Goal: Check status: Check status

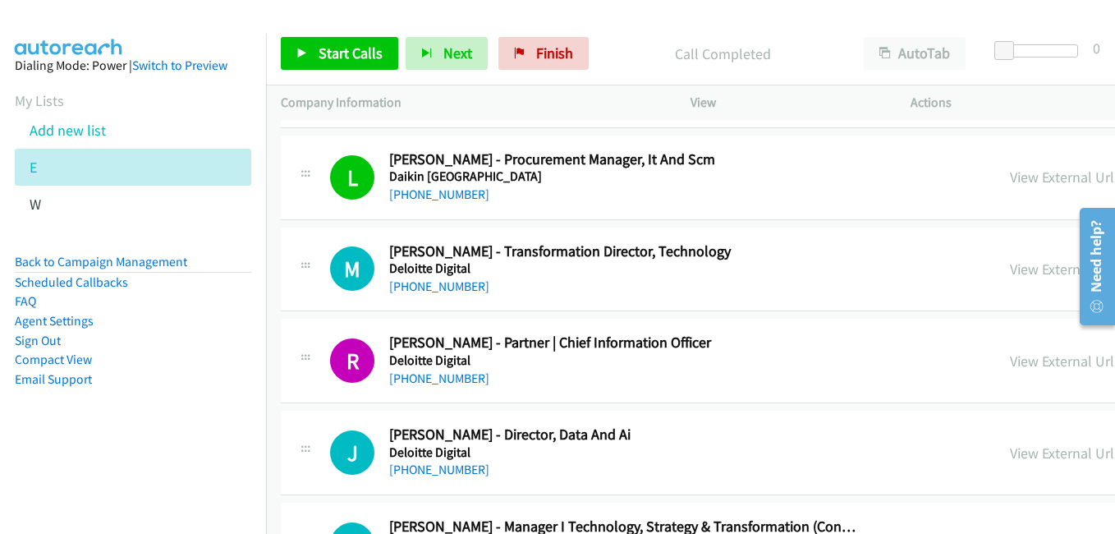
drag, startPoint x: 223, startPoint y: 420, endPoint x: 279, endPoint y: 353, distance: 86.8
click at [223, 420] on aside "Dialing Mode: Power | Switch to Preview My Lists Add new list E W Back to Campa…" at bounding box center [133, 248] width 266 height 429
click at [1010, 266] on link "View External Url" at bounding box center [1062, 268] width 104 height 19
drag, startPoint x: 851, startPoint y: 358, endPoint x: 787, endPoint y: 326, distance: 72.3
click at [1010, 358] on link "View External Url" at bounding box center [1062, 360] width 104 height 19
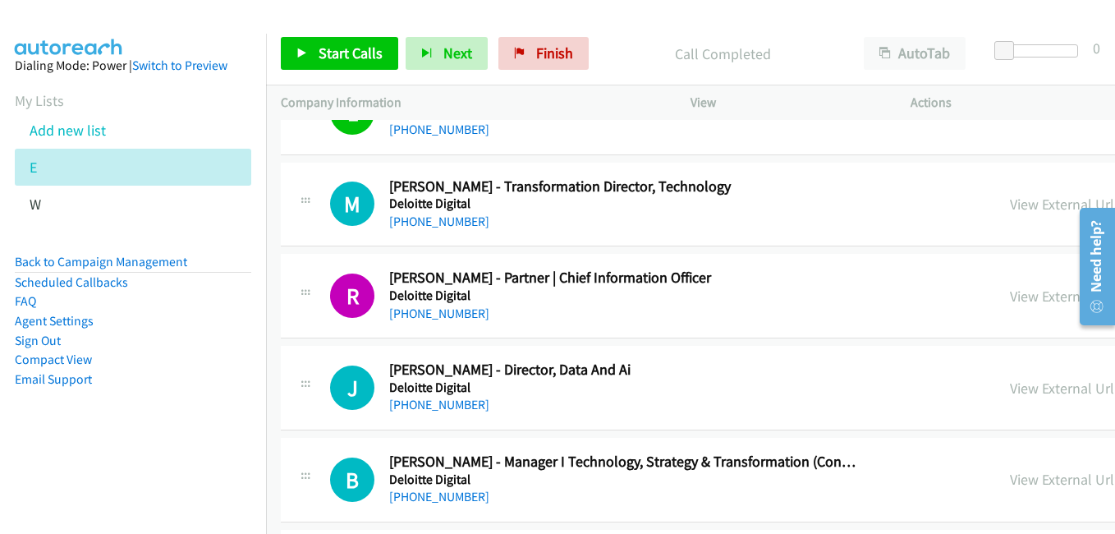
scroll to position [4926, 0]
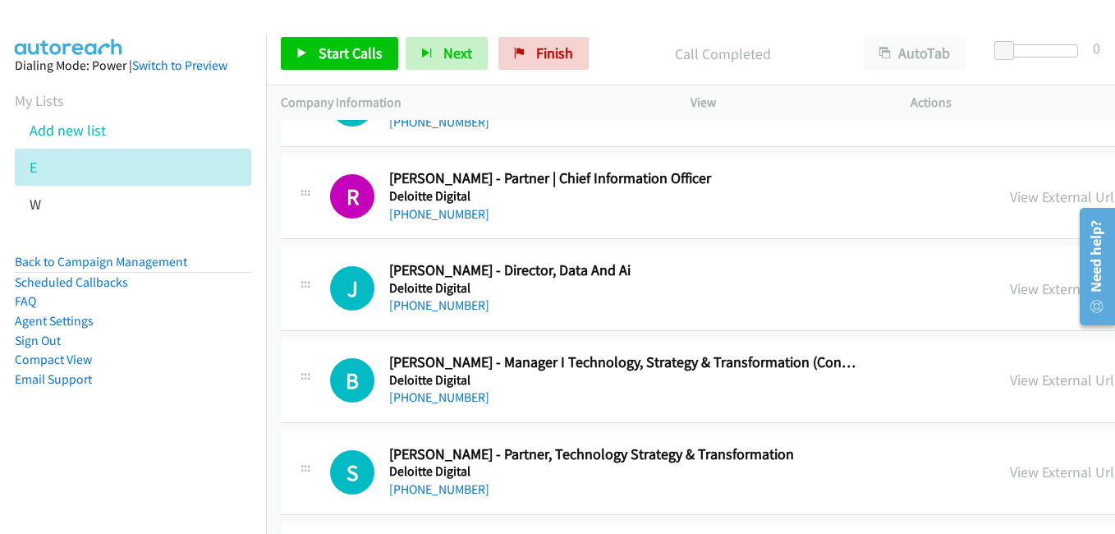
click at [1010, 290] on link "View External Url" at bounding box center [1062, 288] width 104 height 19
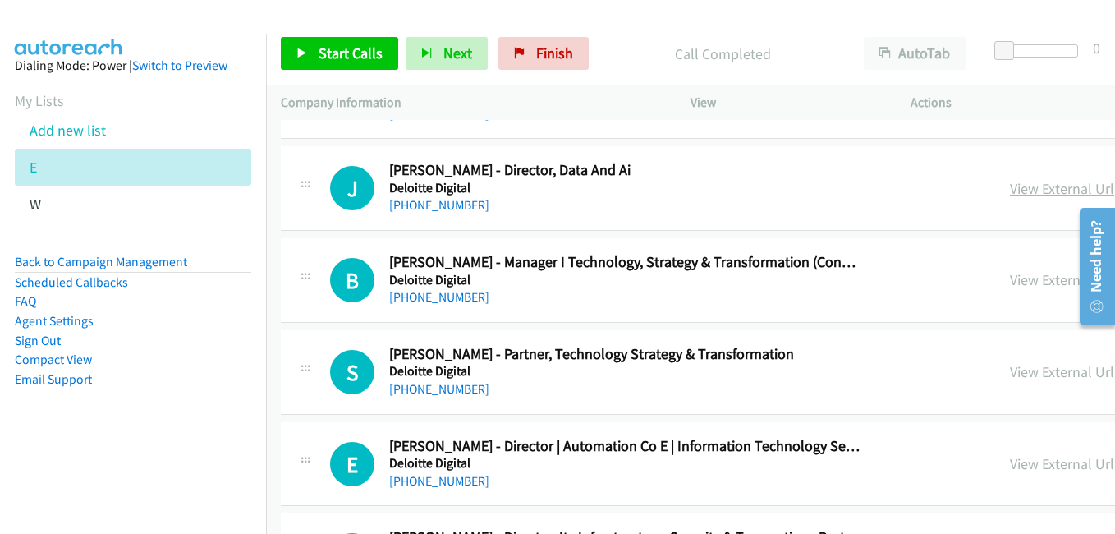
scroll to position [5090, 0]
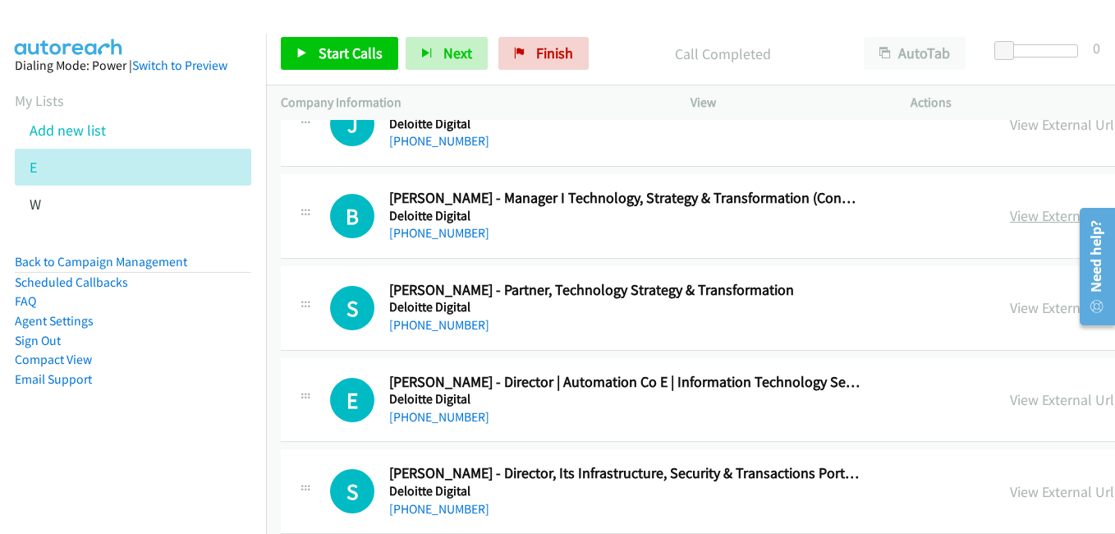
click at [1010, 222] on link "View External Url" at bounding box center [1062, 215] width 104 height 19
click at [1010, 312] on link "View External Url" at bounding box center [1062, 307] width 104 height 19
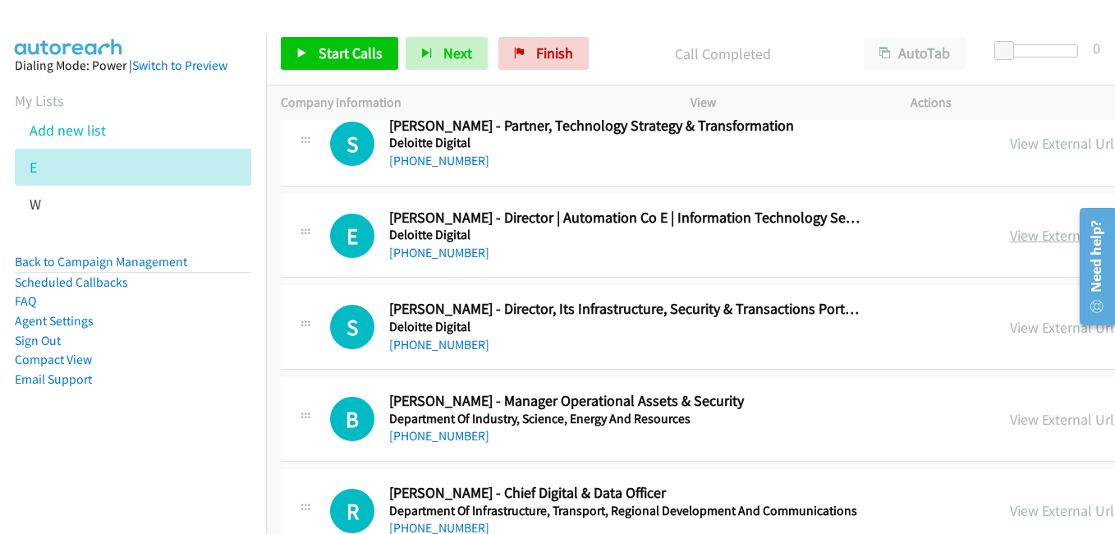
click at [1010, 238] on link "View External Url" at bounding box center [1062, 235] width 104 height 19
click at [1010, 329] on link "View External Url" at bounding box center [1062, 327] width 104 height 19
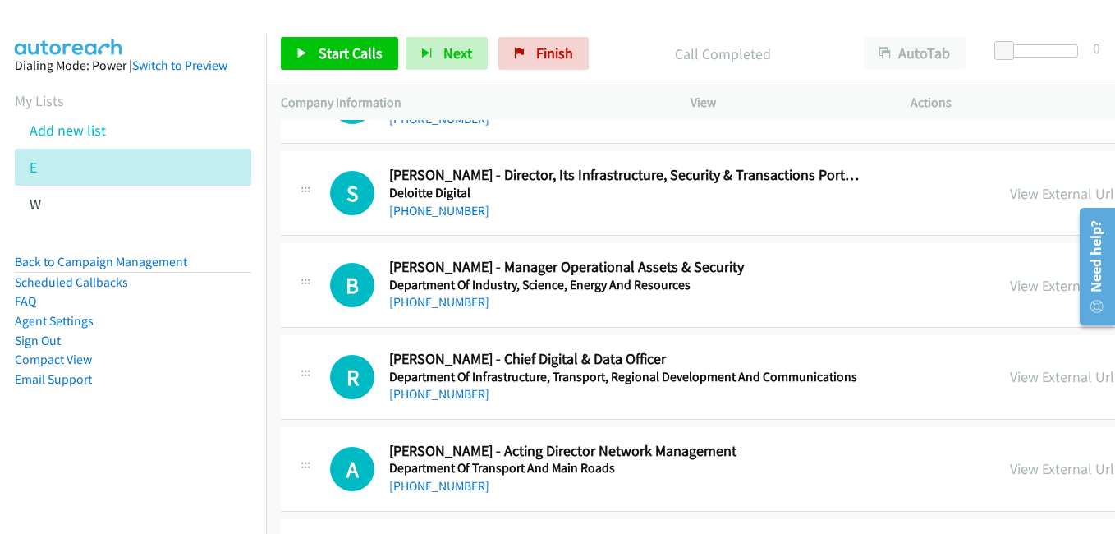
scroll to position [5419, 0]
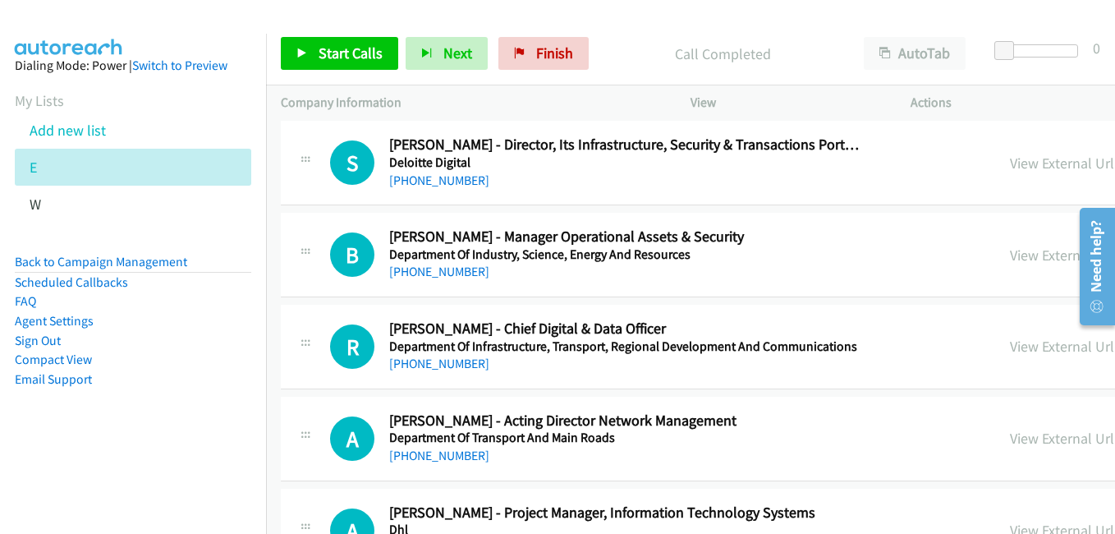
drag, startPoint x: 854, startPoint y: 436, endPoint x: 828, endPoint y: 422, distance: 29.0
click at [1010, 436] on link "View External Url" at bounding box center [1062, 438] width 104 height 19
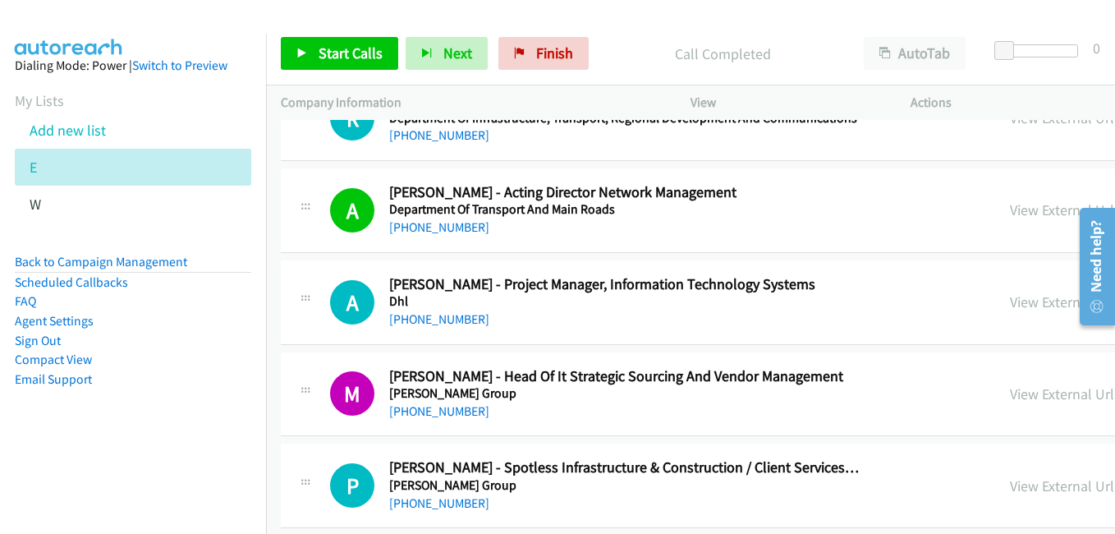
scroll to position [5665, 0]
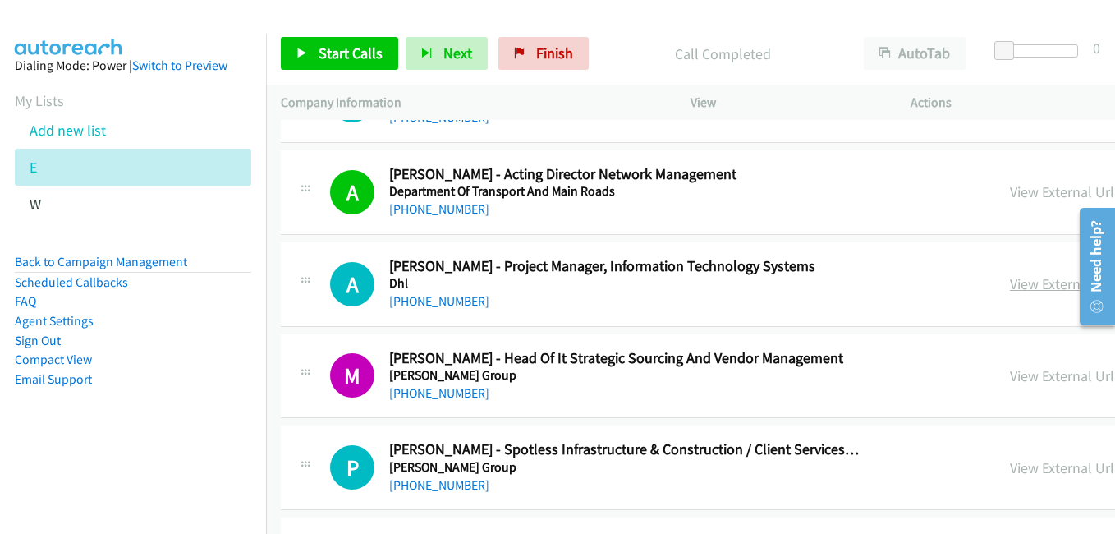
click at [1010, 285] on link "View External Url" at bounding box center [1062, 283] width 104 height 19
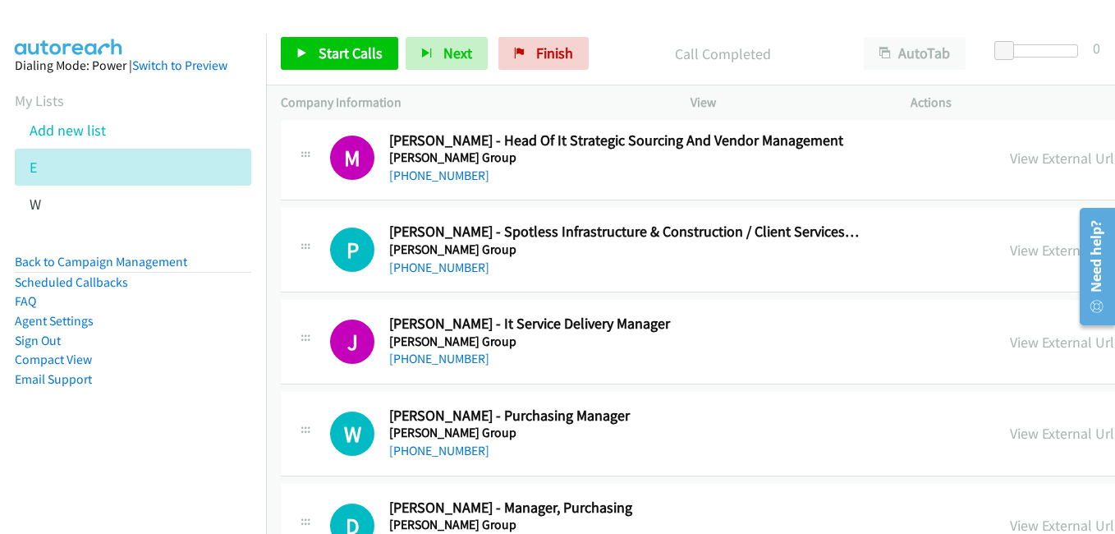
scroll to position [5911, 0]
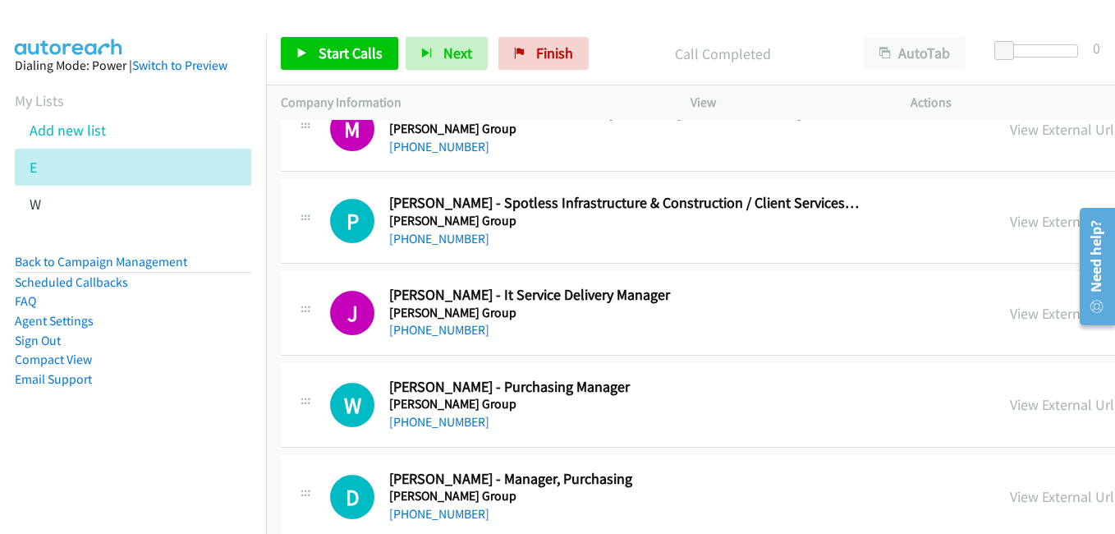
drag, startPoint x: 826, startPoint y: 312, endPoint x: 591, endPoint y: 248, distance: 243.4
click at [1010, 312] on link "View External Url" at bounding box center [1062, 313] width 104 height 19
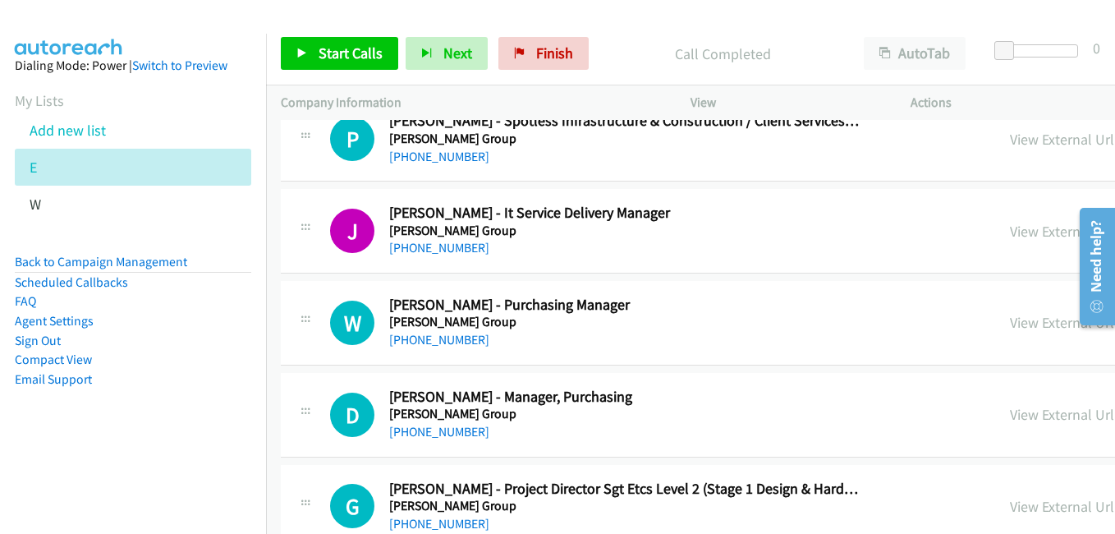
scroll to position [6075, 0]
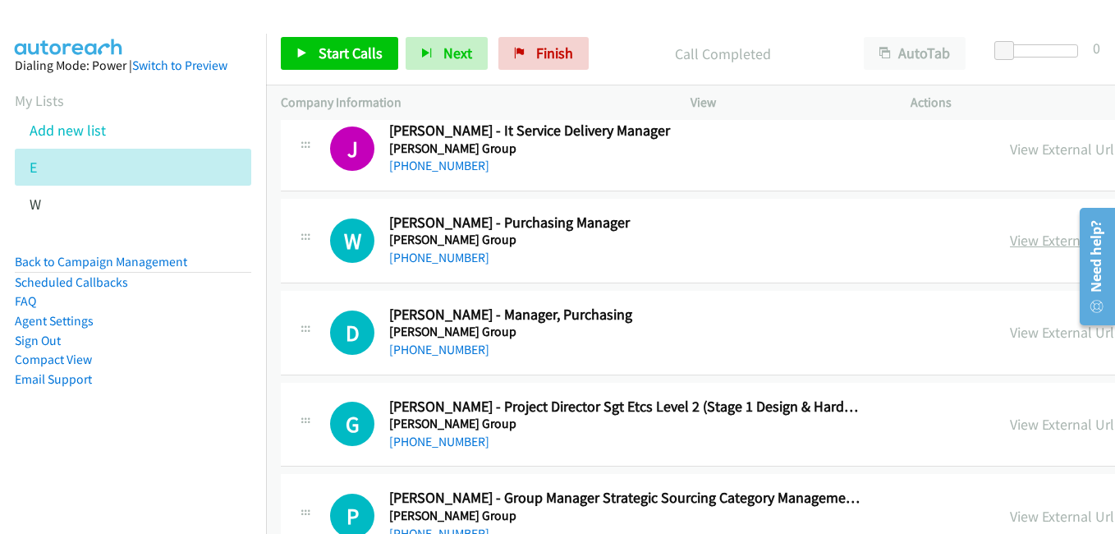
click at [1010, 247] on link "View External Url" at bounding box center [1062, 240] width 104 height 19
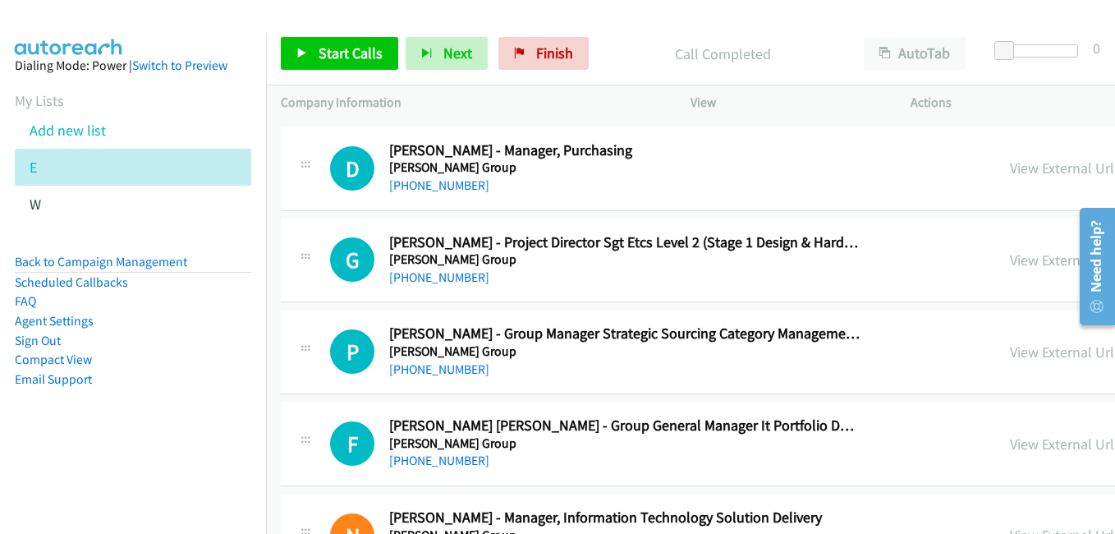
scroll to position [6322, 0]
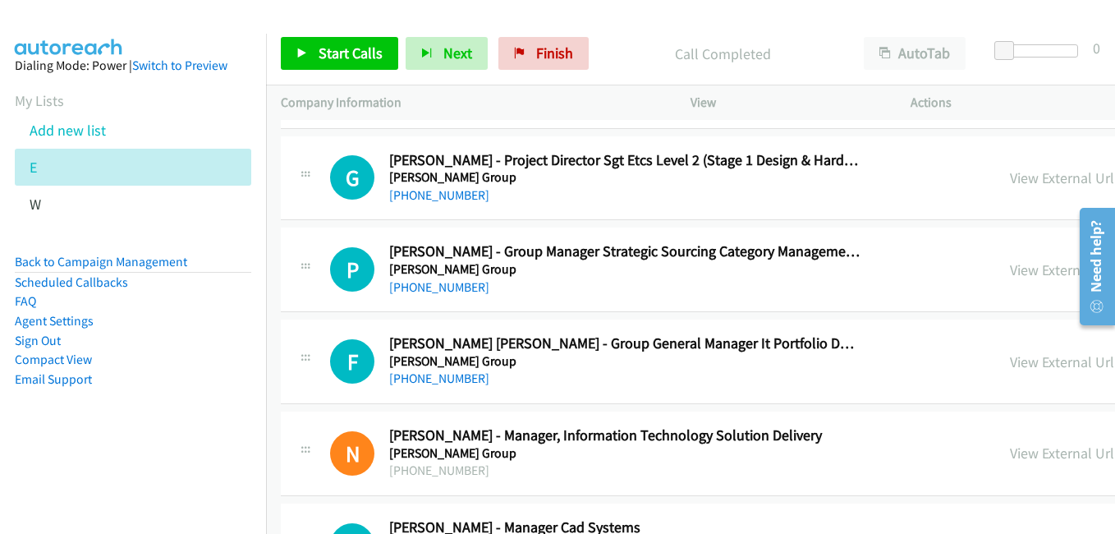
drag, startPoint x: 837, startPoint y: 360, endPoint x: 641, endPoint y: 151, distance: 285.8
click at [1010, 361] on link "View External Url" at bounding box center [1062, 361] width 104 height 19
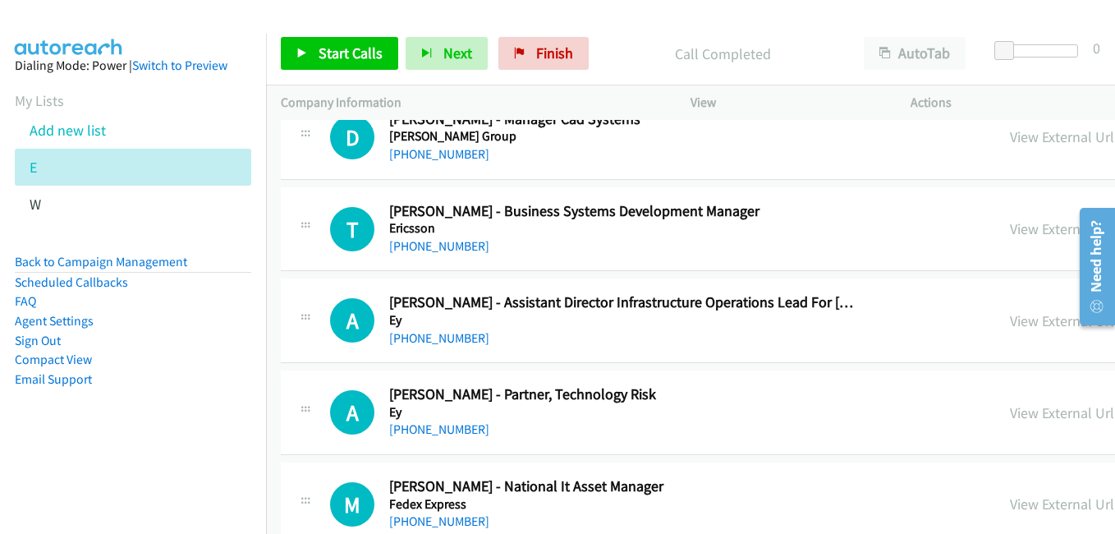
scroll to position [6732, 0]
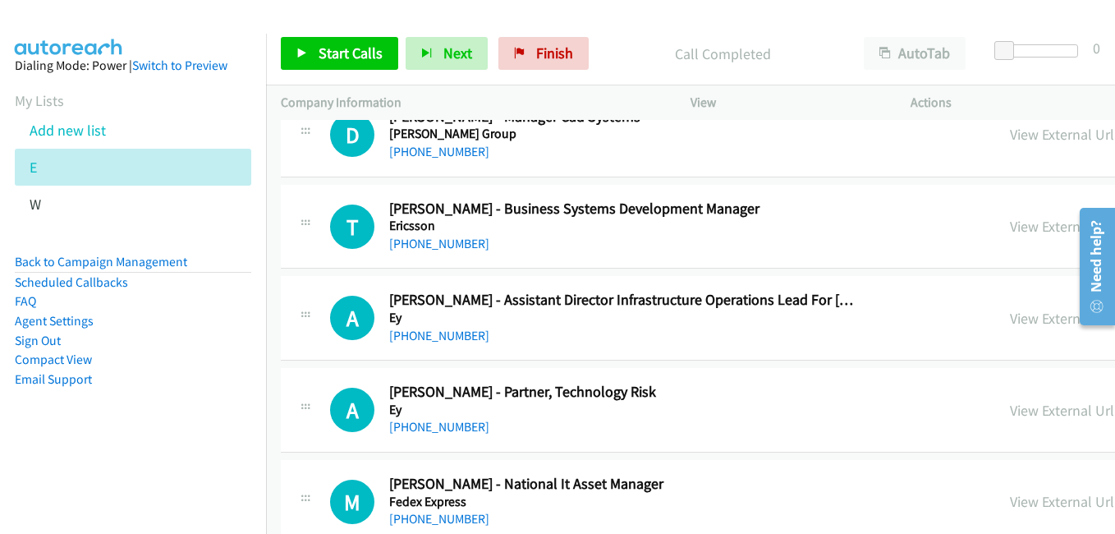
click at [1010, 227] on link "View External Url" at bounding box center [1062, 226] width 104 height 19
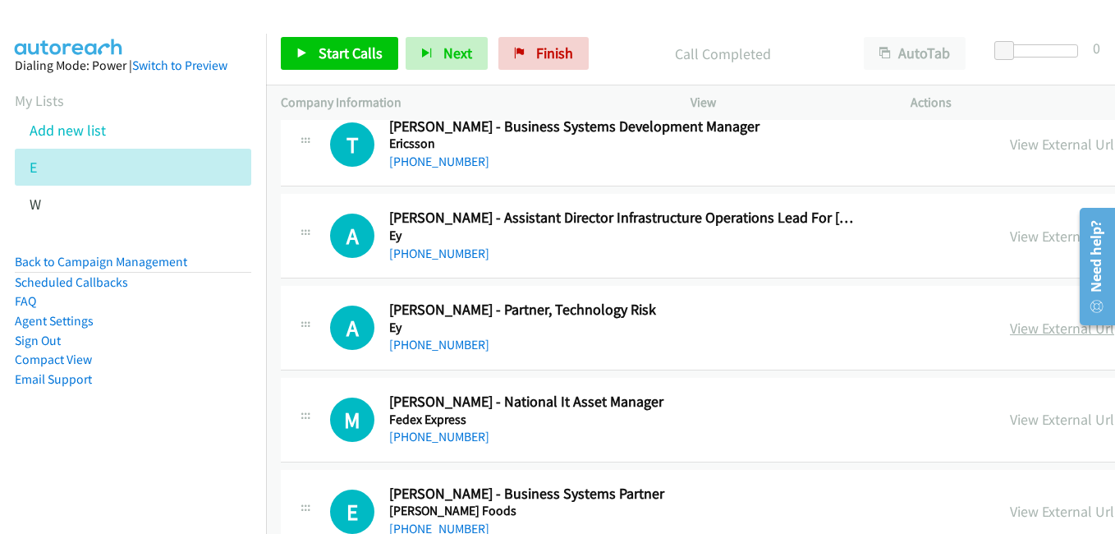
click at [1010, 325] on link "View External Url" at bounding box center [1062, 328] width 104 height 19
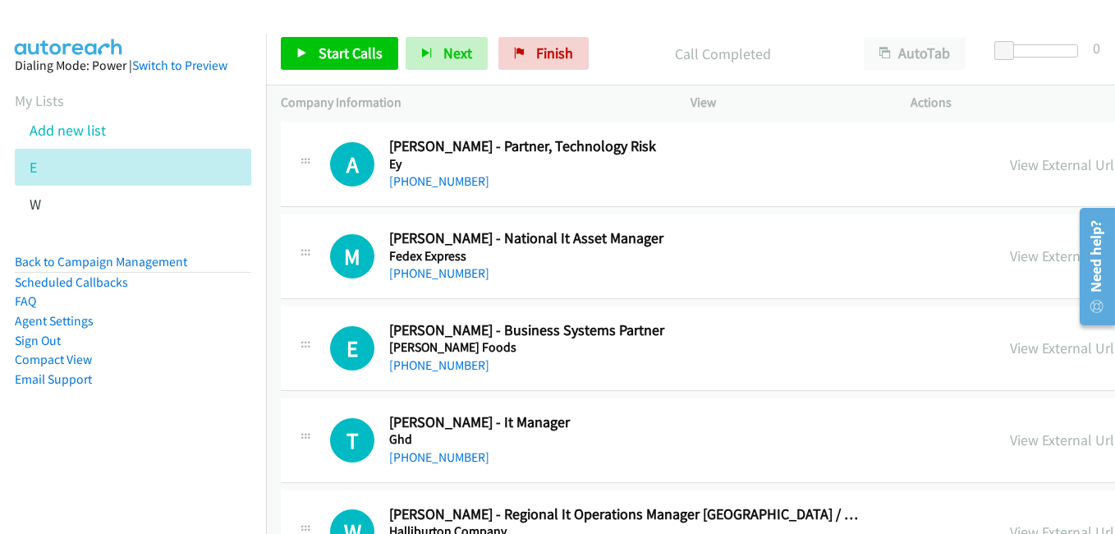
scroll to position [6978, 0]
drag, startPoint x: 814, startPoint y: 257, endPoint x: 575, endPoint y: 177, distance: 252.6
click at [1010, 257] on link "View External Url" at bounding box center [1062, 254] width 104 height 19
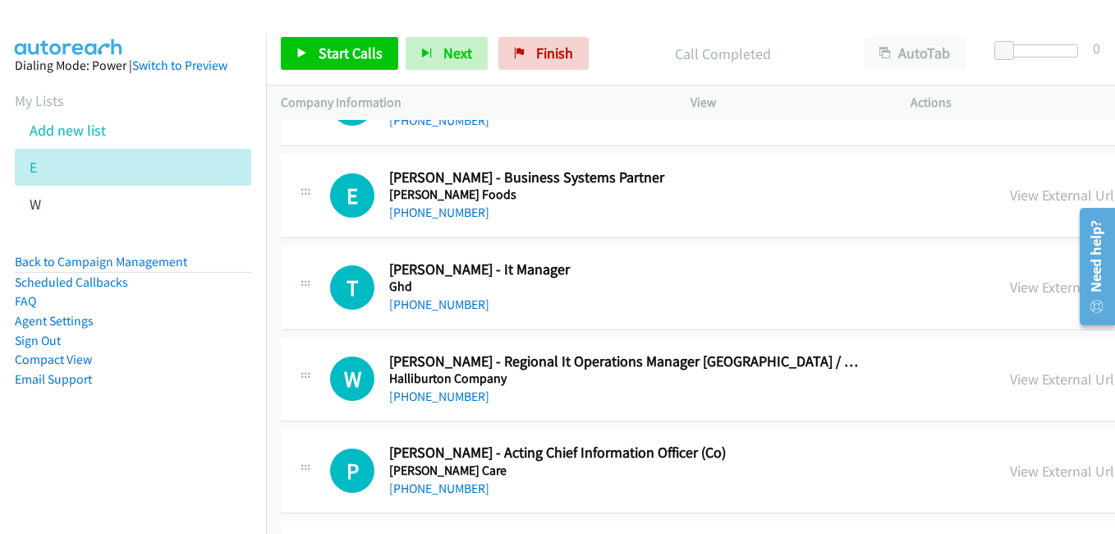
scroll to position [7143, 0]
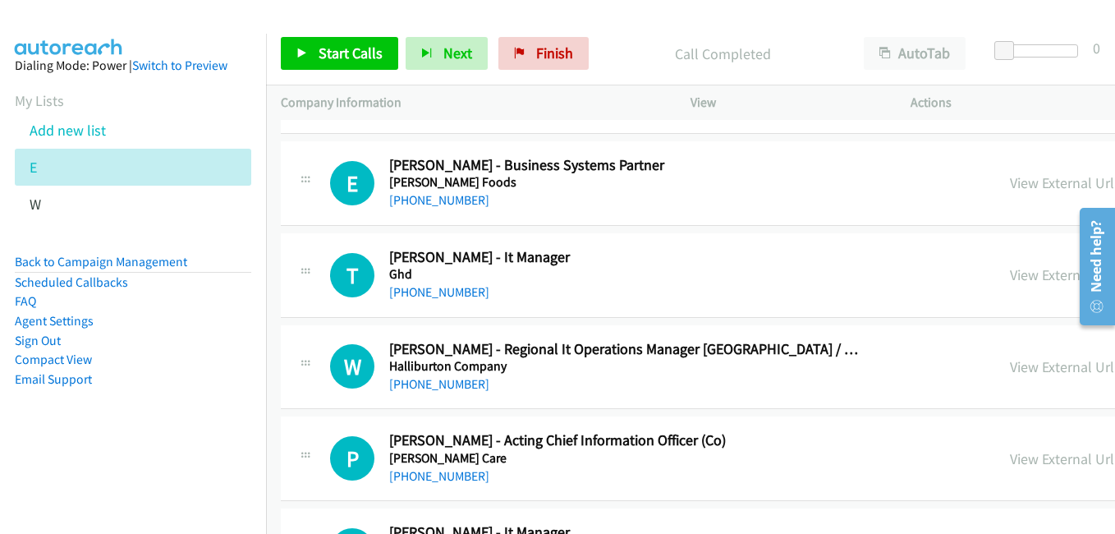
drag, startPoint x: 823, startPoint y: 274, endPoint x: 791, endPoint y: 250, distance: 39.7
click at [1010, 274] on link "View External Url" at bounding box center [1062, 274] width 104 height 19
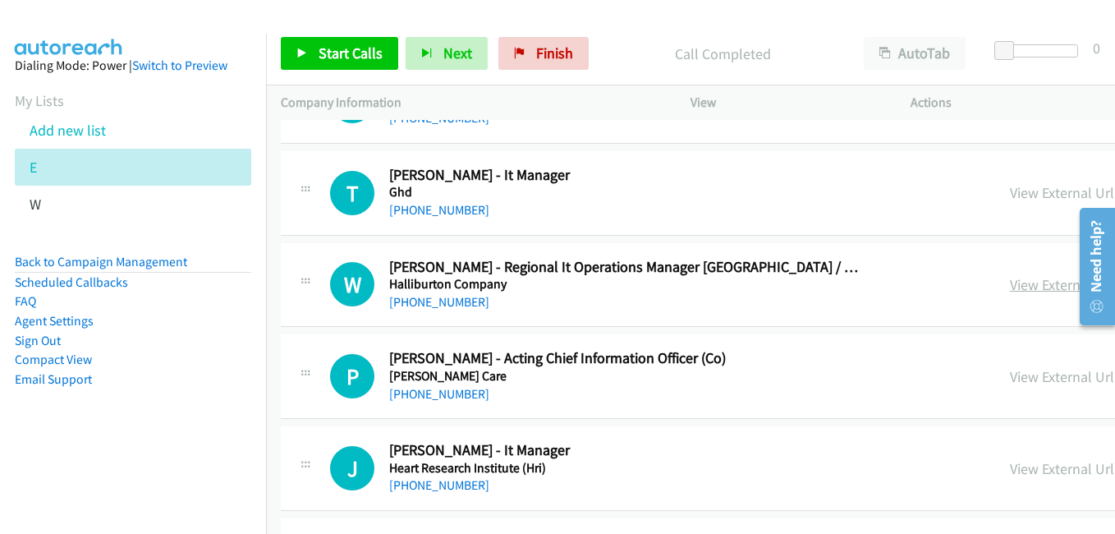
click at [1010, 288] on link "View External Url" at bounding box center [1062, 284] width 104 height 19
click at [1010, 383] on link "View External Url" at bounding box center [1062, 376] width 104 height 19
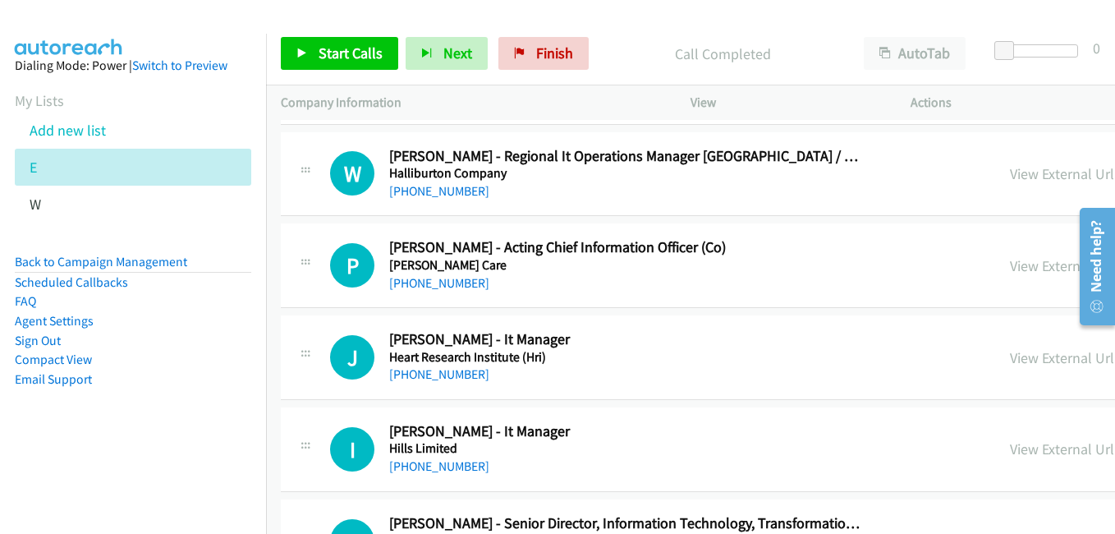
scroll to position [7389, 0]
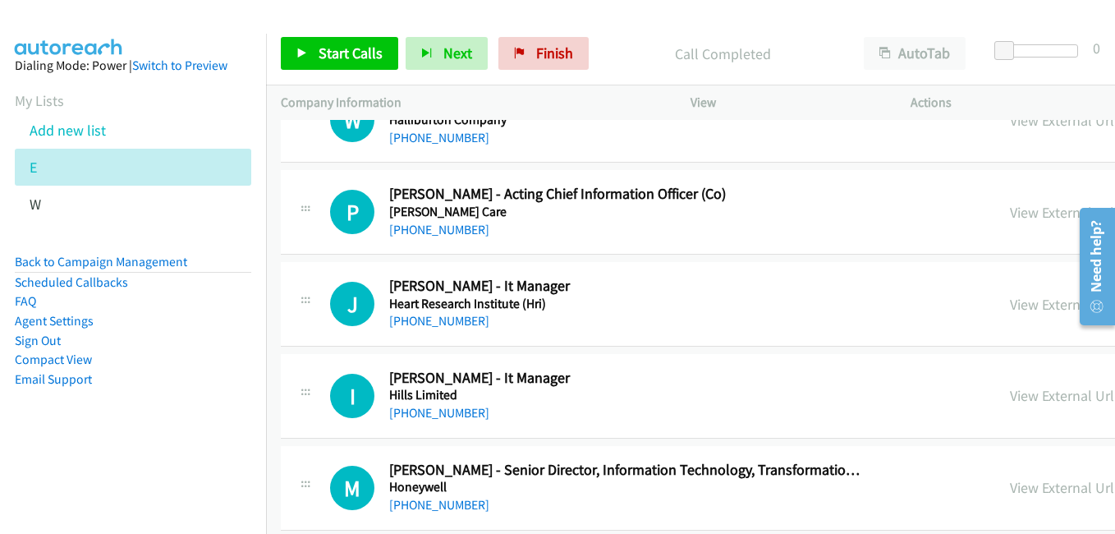
drag, startPoint x: 818, startPoint y: 304, endPoint x: 767, endPoint y: 290, distance: 52.8
click at [1010, 304] on link "View External Url" at bounding box center [1062, 304] width 104 height 19
drag, startPoint x: 840, startPoint y: 397, endPoint x: 816, endPoint y: 392, distance: 24.3
click at [1010, 397] on link "View External Url" at bounding box center [1062, 395] width 104 height 19
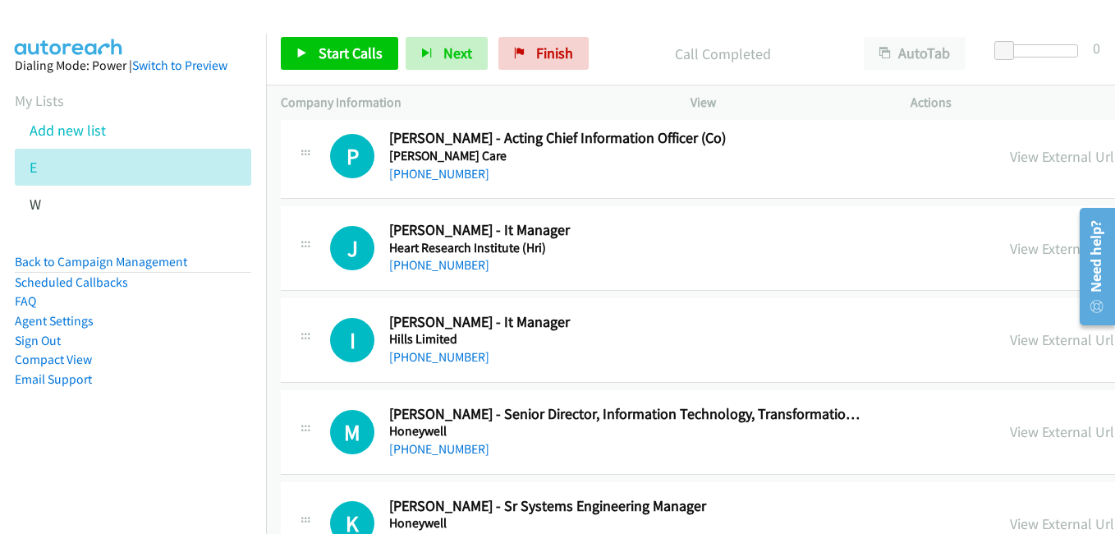
scroll to position [7553, 0]
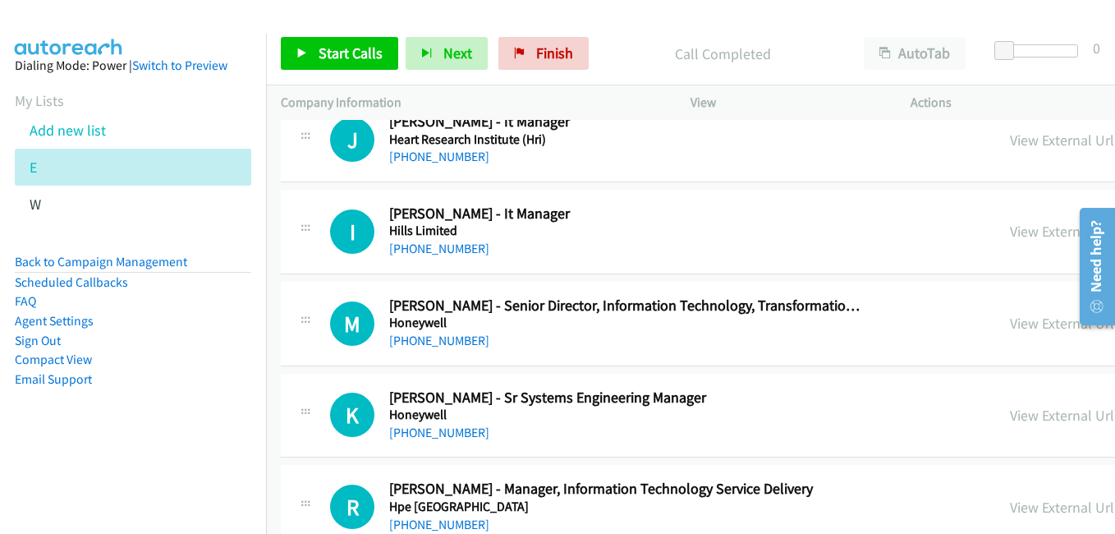
drag, startPoint x: 810, startPoint y: 328, endPoint x: 339, endPoint y: 53, distance: 545.6
click at [1010, 328] on link "View External Url" at bounding box center [1062, 323] width 104 height 19
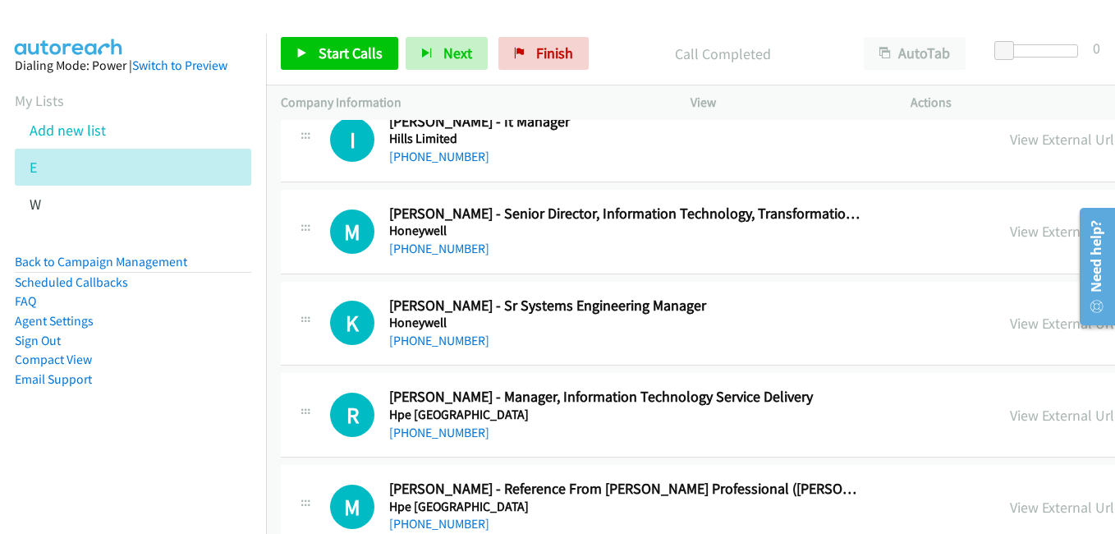
scroll to position [7717, 0]
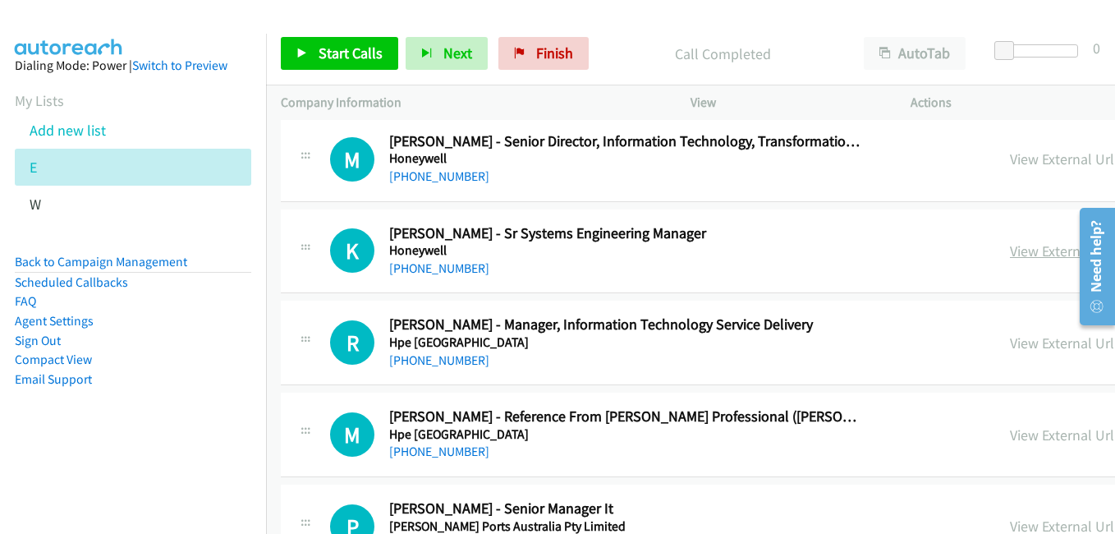
click at [1010, 252] on link "View External Url" at bounding box center [1062, 250] width 104 height 19
